Goal: Task Accomplishment & Management: Complete application form

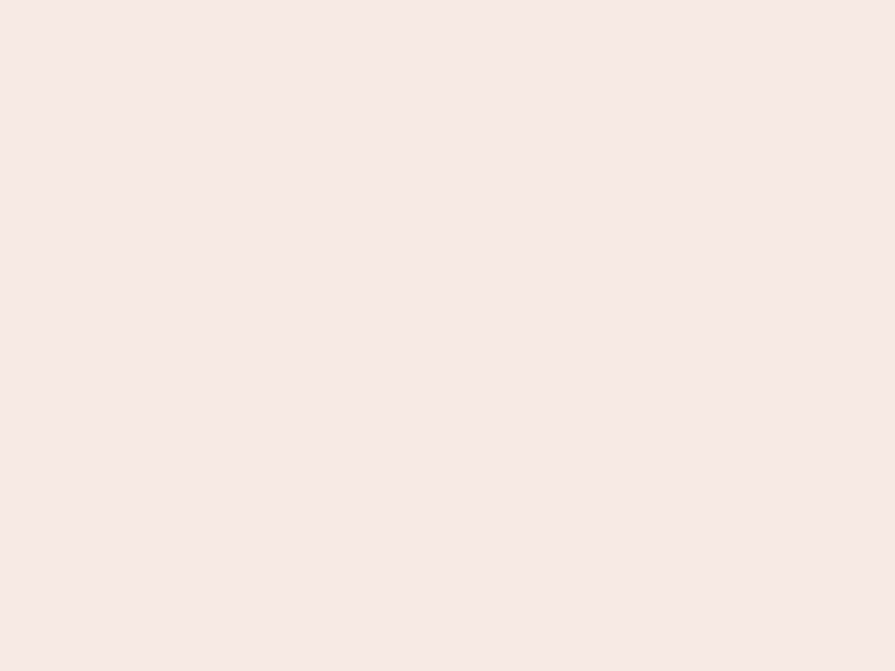
click at [447, 335] on nb-app "Almost there Thank you for registering for Newbook. Your account is under revie…" at bounding box center [447, 335] width 895 height 671
click at [447, 0] on nb-app "Almost there Thank you for registering for Newbook. Your account is under revie…" at bounding box center [447, 335] width 895 height 671
click at [478, 0] on nb-app "Almost there Thank you for registering for Newbook. Your account is under revie…" at bounding box center [447, 335] width 895 height 671
click at [447, 335] on nb-app "Almost there Thank you for registering for Newbook. Your account is under revie…" at bounding box center [447, 335] width 895 height 671
click at [447, 0] on nb-app "Almost there Thank you for registering for Newbook. Your account is under revie…" at bounding box center [447, 335] width 895 height 671
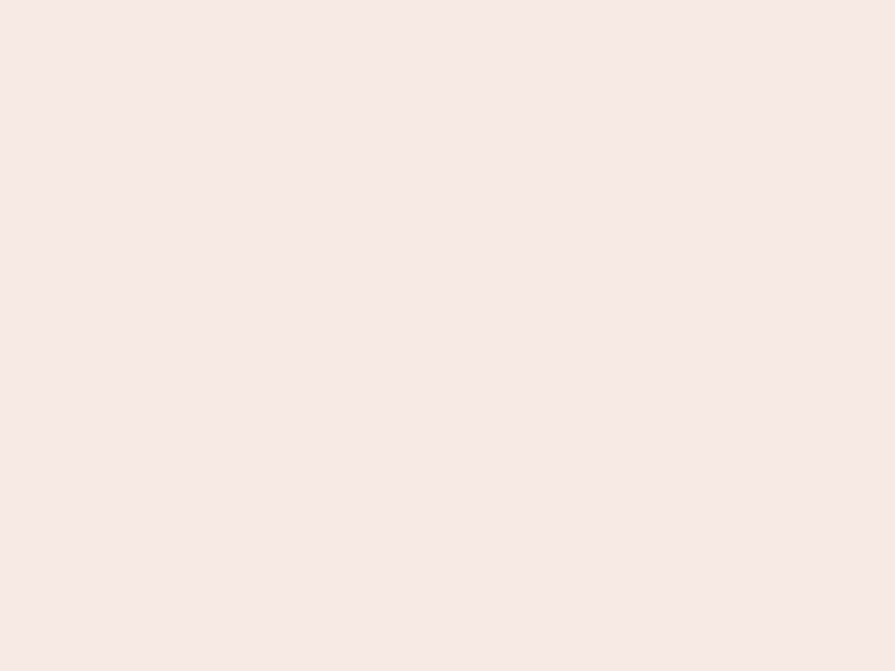
click at [312, 0] on nb-app "Almost there Thank you for registering for Newbook. Your account is under revie…" at bounding box center [447, 335] width 895 height 671
click at [447, 335] on nb-app "Almost there Thank you for registering for Newbook. Your account is under revie…" at bounding box center [447, 335] width 895 height 671
click at [447, 0] on nb-app "Almost there Thank you for registering for Newbook. Your account is under revie…" at bounding box center [447, 335] width 895 height 671
click at [312, 0] on nb-app "Almost there Thank you for registering for Newbook. Your account is under revie…" at bounding box center [447, 335] width 895 height 671
click at [447, 335] on nb-app "Almost there Thank you for registering for Newbook. Your account is under revie…" at bounding box center [447, 335] width 895 height 671
